Goal: Task Accomplishment & Management: Manage account settings

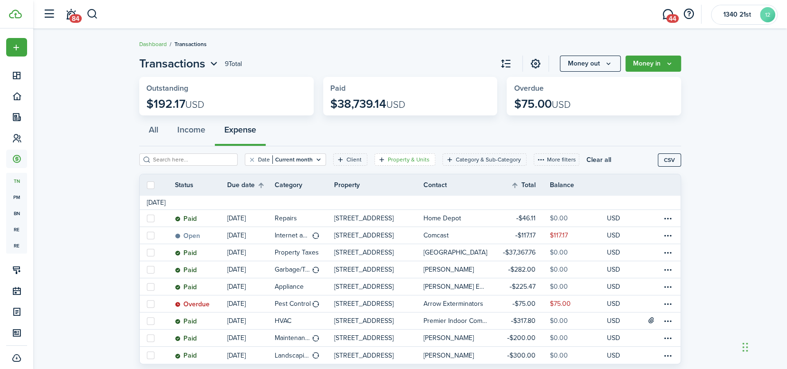
drag, startPoint x: 0, startPoint y: 0, endPoint x: 22, endPoint y: 150, distance: 151.2
click at [308, 172] on div "Date Current month Client Property & Units Category & Sub-Category More filters…" at bounding box center [398, 162] width 518 height 19
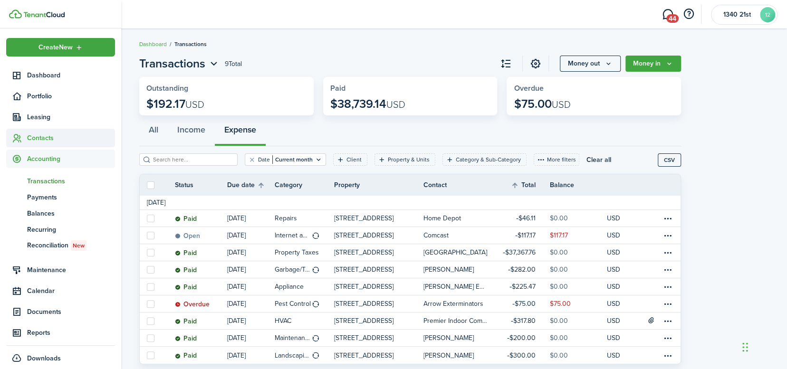
click at [24, 145] on span "Contacts" at bounding box center [60, 138] width 109 height 19
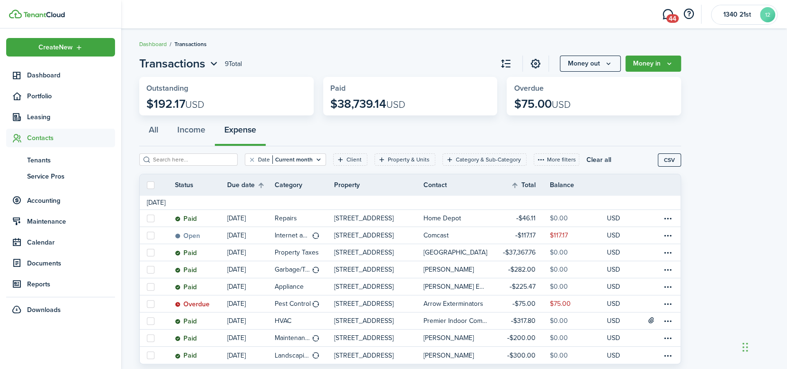
click at [24, 145] on span "Contacts" at bounding box center [60, 138] width 109 height 19
click at [25, 145] on span "Contacts" at bounding box center [60, 138] width 109 height 19
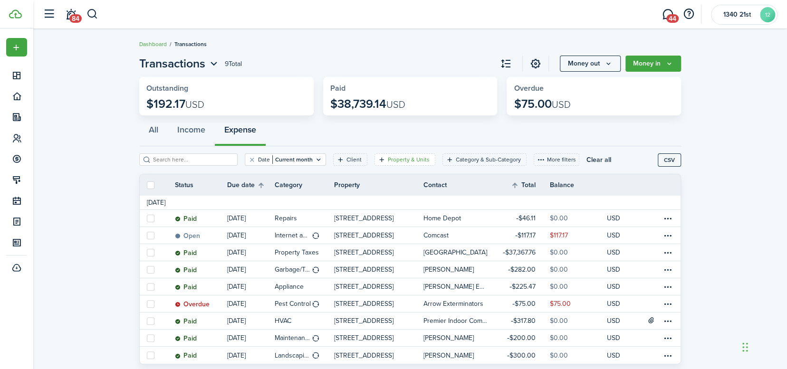
click at [388, 161] on filter-tag-label "Property & Units" at bounding box center [409, 159] width 42 height 9
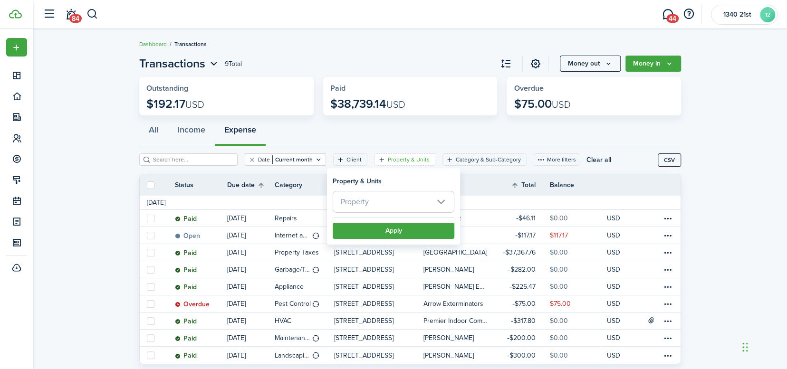
click at [385, 199] on span "Property" at bounding box center [393, 201] width 121 height 21
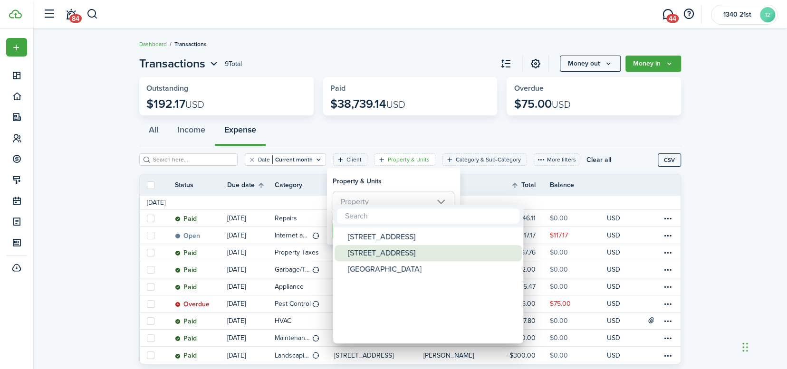
click at [380, 249] on div "[STREET_ADDRESS]" at bounding box center [432, 253] width 168 height 16
type input "[STREET_ADDRESS]"
click at [389, 180] on div at bounding box center [393, 184] width 939 height 521
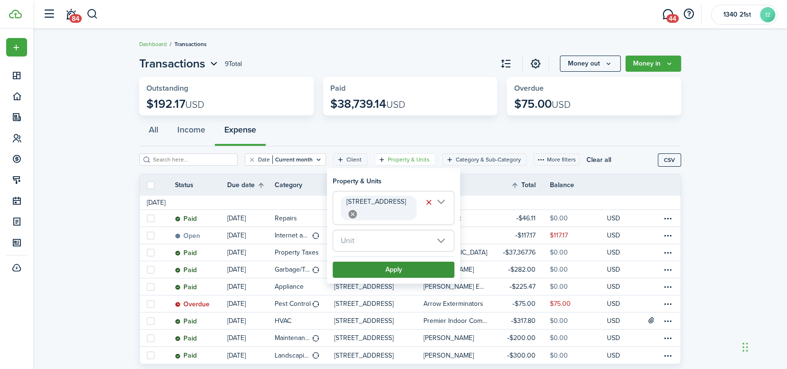
click at [386, 262] on button "Apply" at bounding box center [394, 270] width 122 height 16
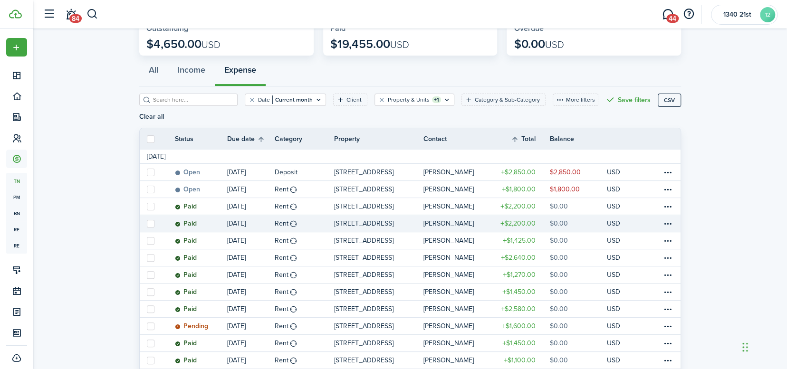
scroll to position [107, 0]
